Goal: Task Accomplishment & Management: Use online tool/utility

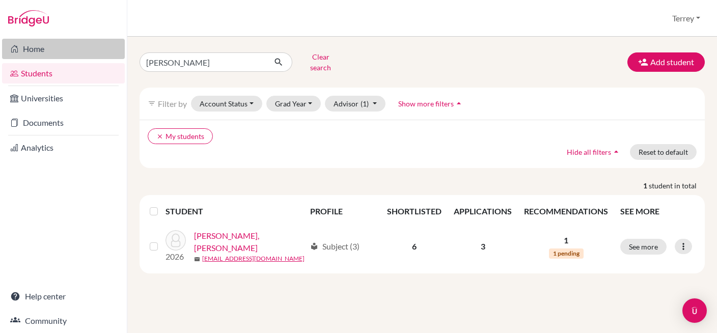
click at [30, 49] on link "Home" at bounding box center [63, 49] width 123 height 20
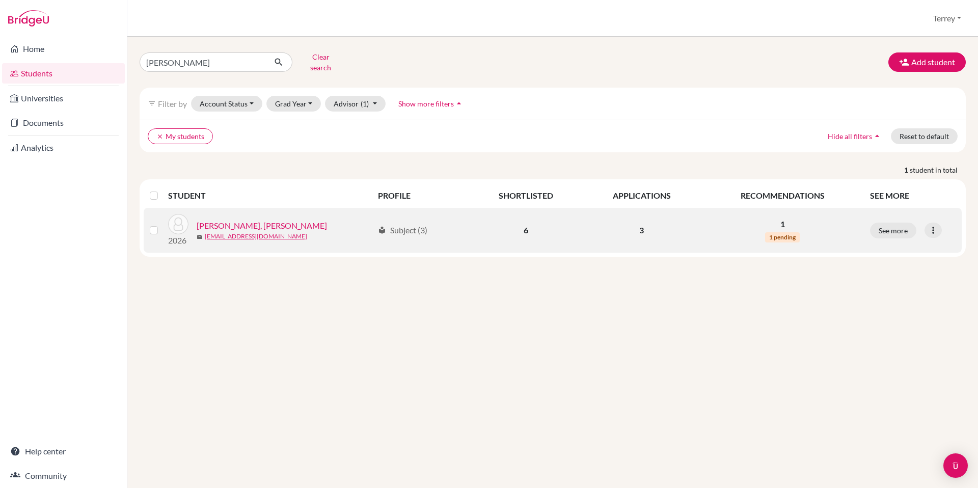
click at [220, 220] on link "[PERSON_NAME], [PERSON_NAME]" at bounding box center [262, 226] width 130 height 12
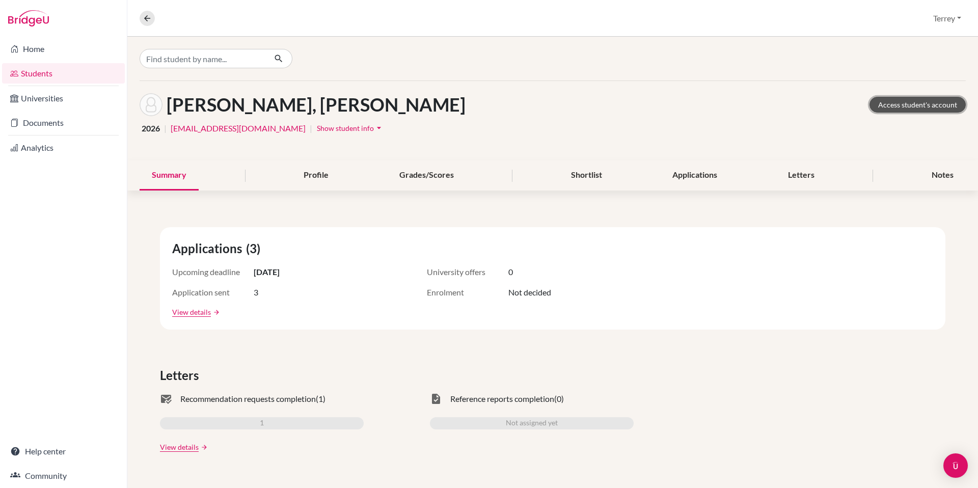
click at [894, 107] on link "Access student's account" at bounding box center [917, 105] width 96 height 16
